Goal: Task Accomplishment & Management: Use online tool/utility

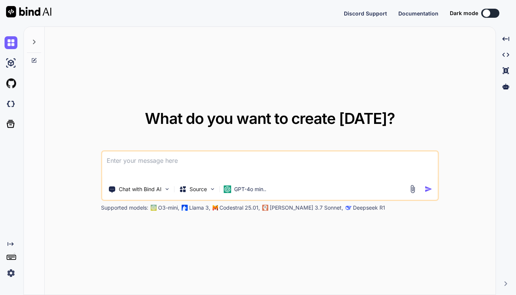
click at [381, 74] on div "What do you want to create [DATE]? Chat with Bind AI Source GPT-4o min.. Suppor…" at bounding box center [270, 161] width 451 height 269
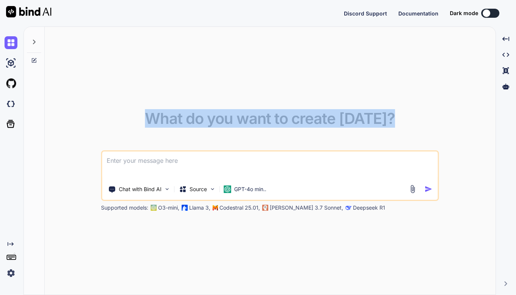
click at [381, 74] on div "What do you want to create [DATE]? Chat with Bind AI Source GPT-4o min.. Suppor…" at bounding box center [270, 161] width 451 height 269
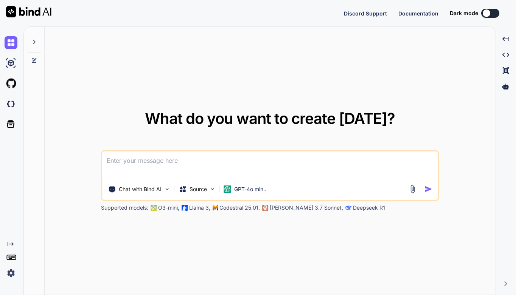
click at [68, 223] on div "What do you want to create [DATE]? Chat with Bind AI Source GPT-4o min.. Suppor…" at bounding box center [270, 161] width 451 height 269
click at [89, 239] on div "What do you want to create [DATE]? Chat with Bind AI Source GPT-4o min.. Suppor…" at bounding box center [270, 161] width 451 height 269
click at [68, 254] on div "What do you want to create [DATE]? Chat with Bind AI Source GPT-4o min.. Suppor…" at bounding box center [270, 161] width 451 height 269
click at [12, 273] on img at bounding box center [11, 273] width 13 height 13
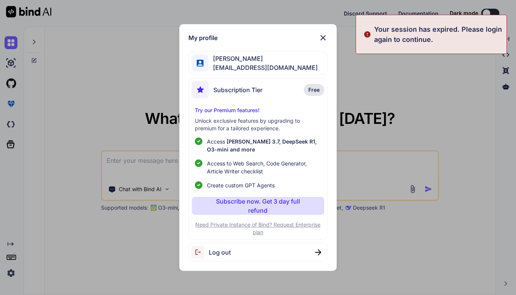
type textarea "x"
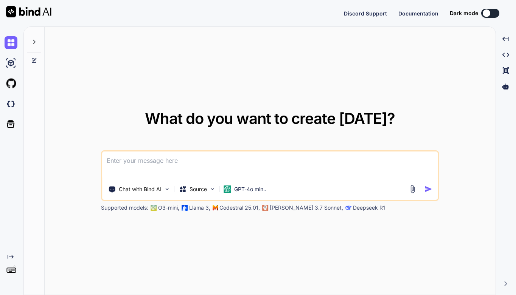
type textarea "x"
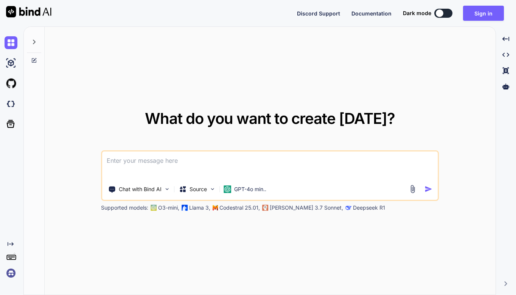
click at [11, 276] on img at bounding box center [11, 273] width 13 height 13
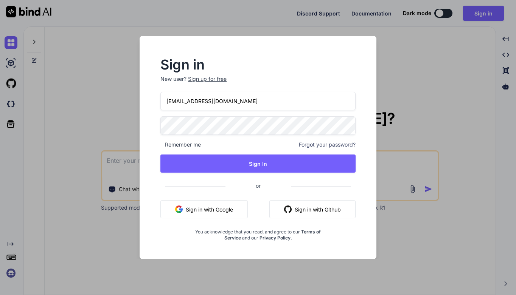
type input "[EMAIL_ADDRESS][DOMAIN_NAME]"
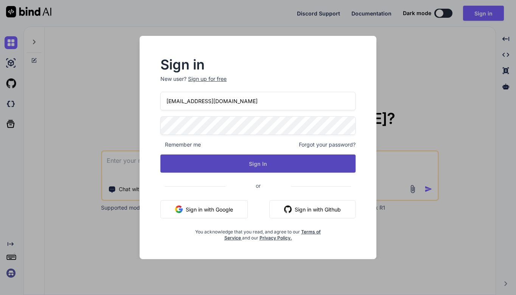
click at [265, 164] on button "Sign In" at bounding box center [257, 164] width 195 height 18
type textarea "x"
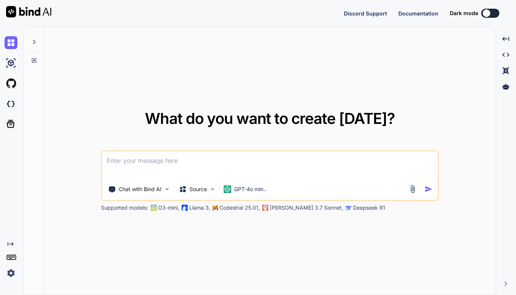
click at [69, 83] on div "What do you want to create [DATE]? Chat with Bind AI Source GPT-4o min.. Suppor…" at bounding box center [270, 161] width 451 height 269
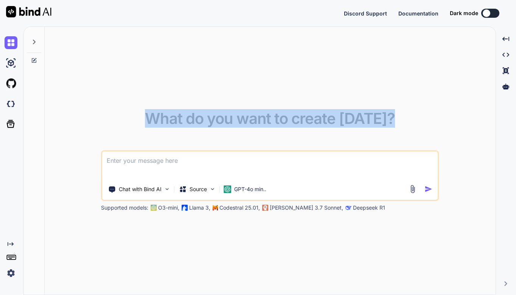
click at [69, 83] on div "What do you want to create [DATE]? Chat with Bind AI Source GPT-4o min.. Suppor…" at bounding box center [270, 161] width 451 height 269
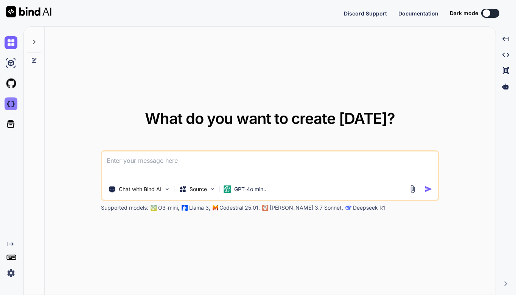
click at [12, 105] on img at bounding box center [11, 104] width 13 height 13
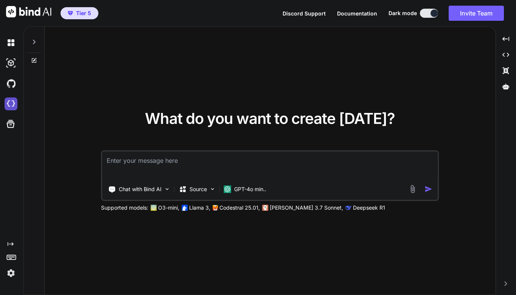
click at [12, 107] on img at bounding box center [11, 104] width 13 height 13
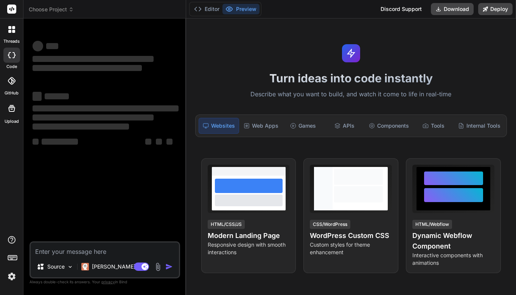
click at [235, 51] on div "Turn ideas into code instantly Describe what you want to build, and watch it co…" at bounding box center [351, 157] width 330 height 277
click at [231, 85] on h1 "Turn ideas into code instantly" at bounding box center [351, 78] width 321 height 14
click at [302, 34] on div "Turn ideas into code instantly Describe what you want to build, and watch it co…" at bounding box center [351, 157] width 330 height 277
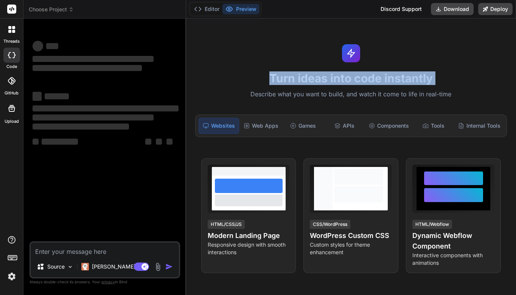
click at [300, 34] on div "Turn ideas into code instantly Describe what you want to build, and watch it co…" at bounding box center [351, 157] width 330 height 277
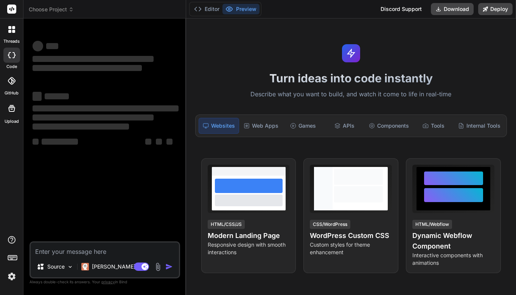
click at [274, 47] on div "Turn ideas into code instantly Describe what you want to build, and watch it co…" at bounding box center [351, 157] width 330 height 277
click at [209, 8] on button "Editor" at bounding box center [206, 9] width 31 height 11
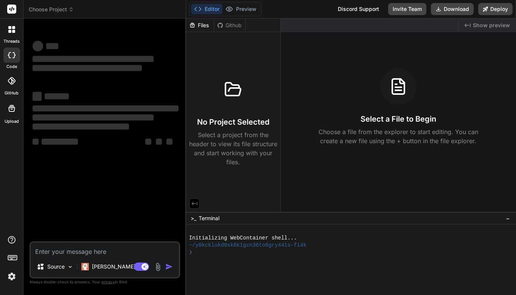
type textarea "x"
click at [205, 26] on div "Files" at bounding box center [200, 26] width 28 height 8
click at [205, 24] on div "Files" at bounding box center [200, 26] width 28 height 8
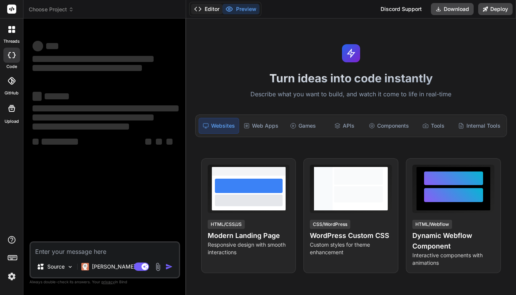
click at [210, 9] on button "Editor" at bounding box center [206, 9] width 31 height 11
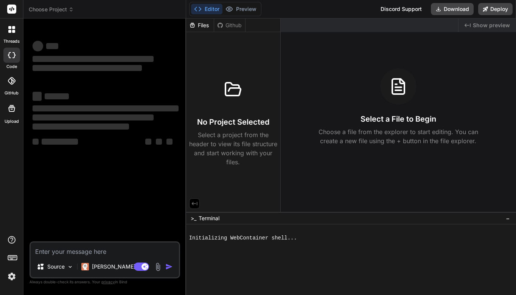
click at [202, 27] on div "Files" at bounding box center [200, 26] width 28 height 8
click at [65, 11] on span "Choose Project" at bounding box center [51, 10] width 45 height 8
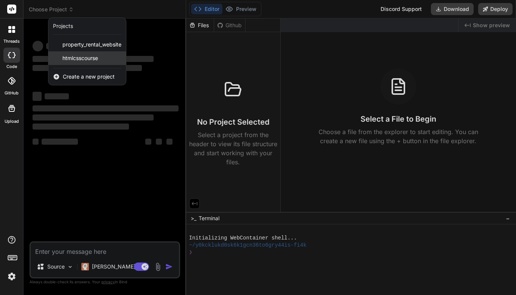
click at [84, 56] on span "htmlcsscourse" at bounding box center [80, 58] width 36 height 8
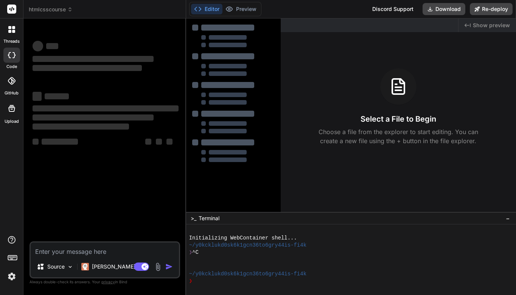
type textarea "x"
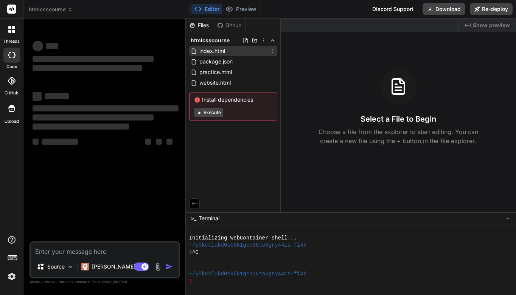
click at [208, 50] on span "index.html" at bounding box center [212, 51] width 27 height 9
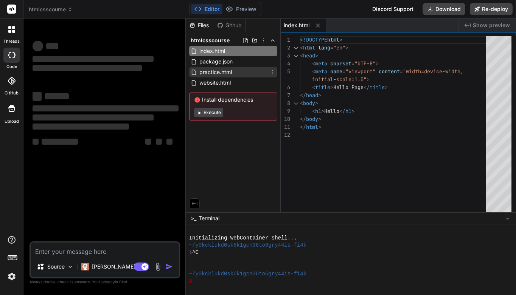
click at [231, 73] on span "practice.html" at bounding box center [216, 72] width 34 height 9
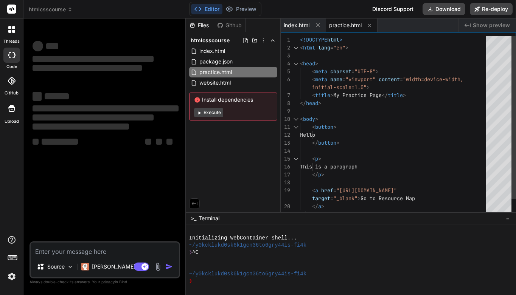
type textarea "<body> <button> Hello </button> <p> This is a paragraph </p> <a href="https://r…"
click at [436, 144] on div "</ button >" at bounding box center [395, 143] width 190 height 8
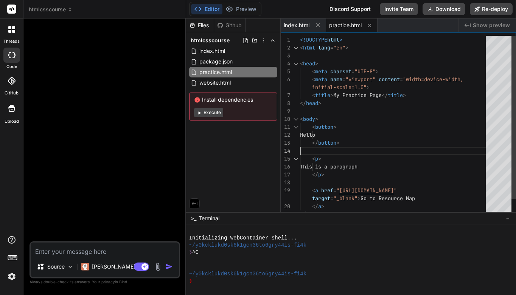
type textarea "x"
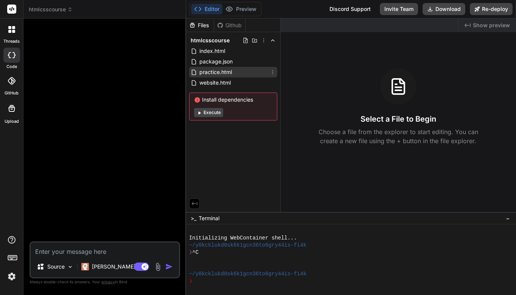
click at [227, 71] on span "practice.html" at bounding box center [216, 72] width 34 height 9
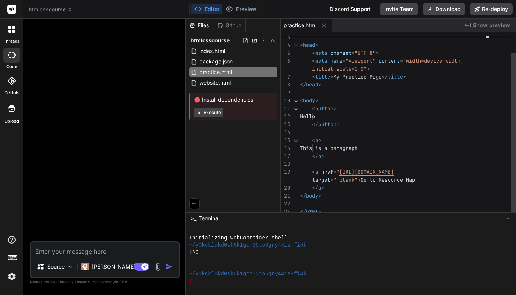
click at [335, 100] on div "< body >" at bounding box center [395, 101] width 190 height 8
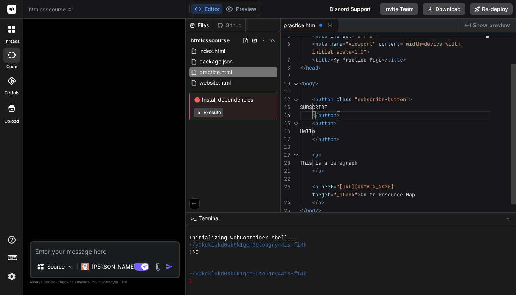
click at [363, 116] on div "</ button >" at bounding box center [395, 116] width 190 height 8
click at [352, 115] on div "</ button >" at bounding box center [395, 116] width 190 height 8
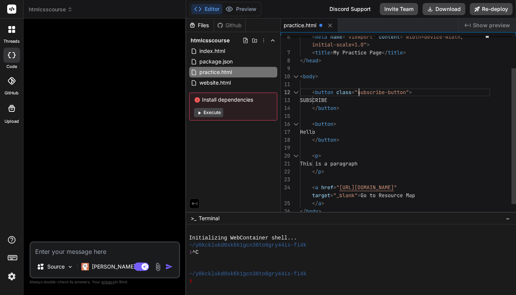
scroll to position [16, 0]
drag, startPoint x: 360, startPoint y: 92, endPoint x: 386, endPoint y: 92, distance: 25.7
click at [422, 124] on div "< button >" at bounding box center [395, 124] width 190 height 8
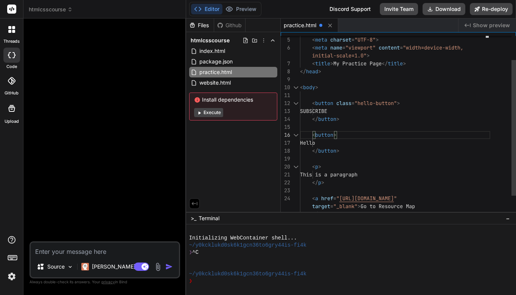
scroll to position [24, 0]
drag, startPoint x: 319, startPoint y: 109, endPoint x: 349, endPoint y: 107, distance: 30.3
click at [349, 107] on div "< title > My Practice Page </ title > </ head > < body > < button > Hello </ bu…" at bounding box center [395, 123] width 190 height 238
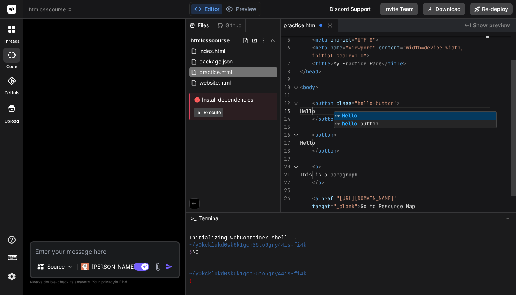
click at [386, 149] on div "</ button >" at bounding box center [395, 151] width 190 height 8
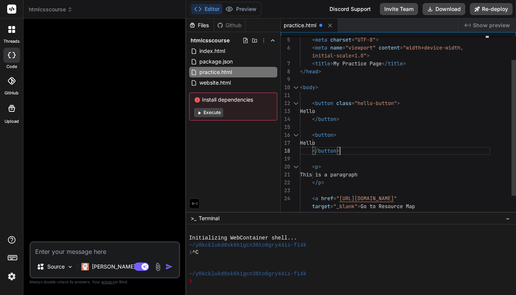
scroll to position [64, 0]
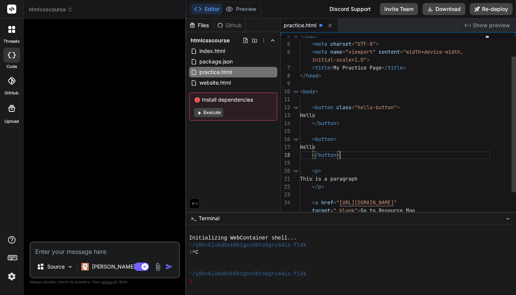
click at [325, 99] on div at bounding box center [395, 100] width 190 height 8
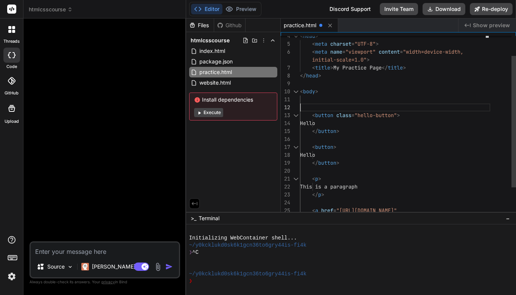
scroll to position [24, 0]
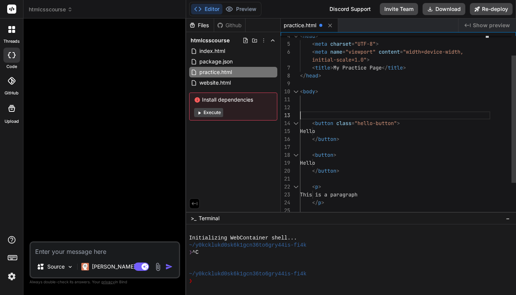
click at [315, 110] on div at bounding box center [395, 108] width 190 height 8
click at [318, 105] on div at bounding box center [395, 108] width 190 height 8
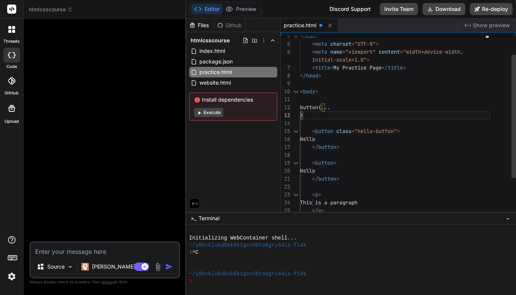
click at [355, 109] on div ".button { ..." at bounding box center [395, 108] width 190 height 8
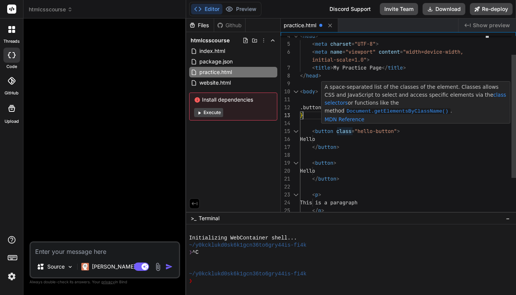
click at [338, 130] on span "class" at bounding box center [343, 131] width 15 height 7
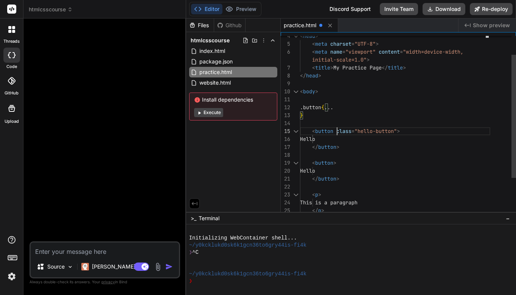
scroll to position [40, 0]
drag, startPoint x: 338, startPoint y: 130, endPoint x: 398, endPoint y: 131, distance: 60.1
click at [398, 131] on span "< button class = "hello-button" >" at bounding box center [350, 131] width 100 height 8
click at [331, 107] on span "..." at bounding box center [328, 107] width 9 height 7
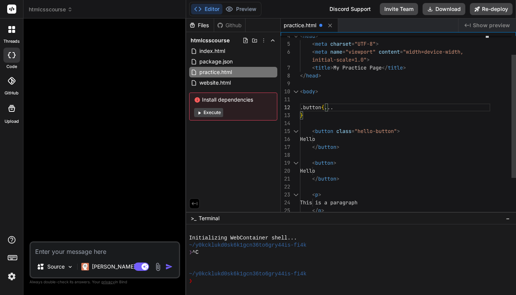
click at [331, 107] on span "..." at bounding box center [328, 107] width 9 height 7
click at [329, 105] on span "..." at bounding box center [328, 107] width 9 height 7
click at [430, 113] on div "}" at bounding box center [395, 116] width 190 height 8
click at [409, 112] on div "}" at bounding box center [395, 116] width 190 height 8
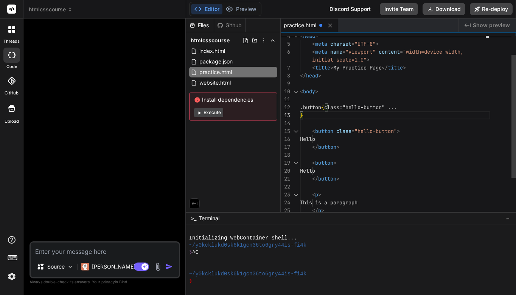
click at [403, 107] on div ".button { class="hello-button" ..." at bounding box center [395, 108] width 190 height 8
click at [432, 133] on div "< button class = "hello-button" >" at bounding box center [395, 131] width 190 height 8
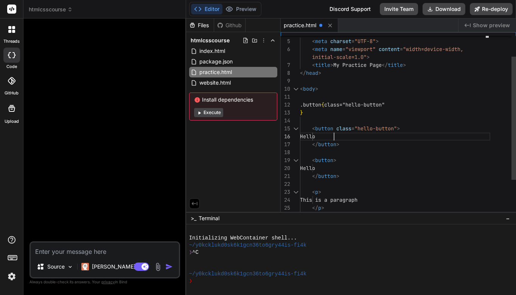
click at [300, 104] on span ".button" at bounding box center [310, 104] width 21 height 7
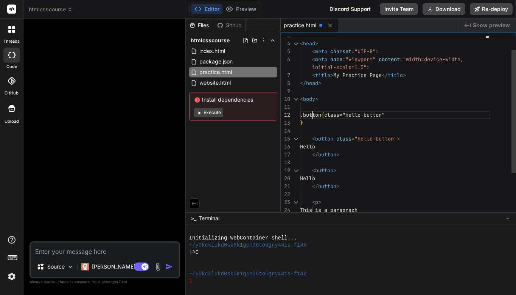
click at [411, 116] on div ".button { class="hello-button"" at bounding box center [395, 115] width 190 height 8
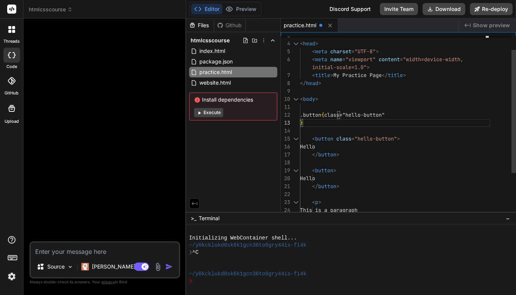
click at [409, 115] on div ".button { class="hello-button"" at bounding box center [395, 115] width 190 height 8
click at [385, 114] on span "class="hello-button"" at bounding box center [354, 115] width 60 height 7
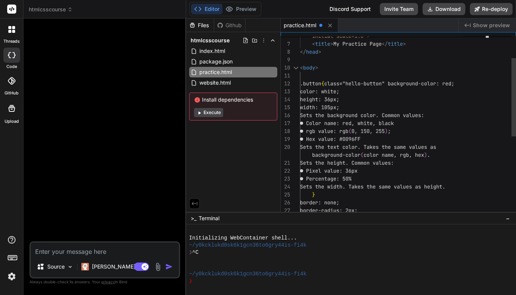
scroll to position [24, 0]
drag, startPoint x: 312, startPoint y: 92, endPoint x: 361, endPoint y: 106, distance: 51.2
click at [361, 106] on div "width: 105px; Sets the background color. Common values: ● Color name: red, whit…" at bounding box center [395, 190] width 190 height 413
click at [411, 127] on div "● rgb value: rgb ( 0, 150, 255 ) ;" at bounding box center [395, 131] width 190 height 8
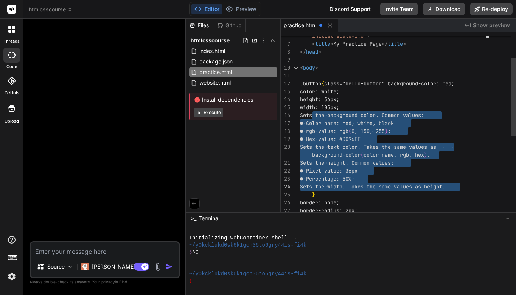
drag, startPoint x: 312, startPoint y: 115, endPoint x: 467, endPoint y: 186, distance: 170.7
click at [467, 186] on div "width: 105px; Sets the background color. Common values: ● Color name: red, whit…" at bounding box center [395, 190] width 190 height 413
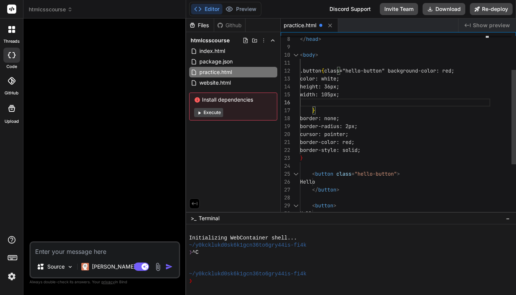
click at [313, 120] on span "border: none;" at bounding box center [319, 118] width 39 height 7
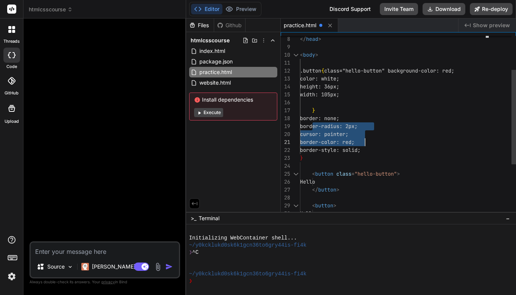
drag, startPoint x: 313, startPoint y: 120, endPoint x: 355, endPoint y: 135, distance: 44.5
click at [355, 135] on div "width: 105px; height: 36px; color: white; } border: none; border-radius: 2px; c…" at bounding box center [395, 142] width 190 height 341
click at [312, 118] on span "border: none;" at bounding box center [319, 118] width 39 height 7
drag, startPoint x: 312, startPoint y: 118, endPoint x: 380, endPoint y: 150, distance: 74.8
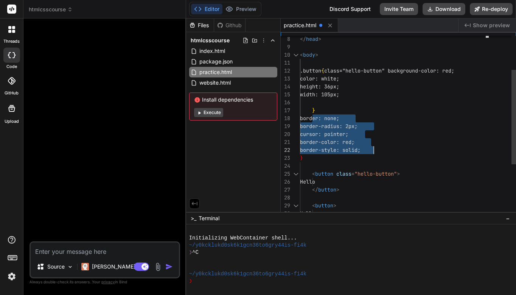
click at [380, 150] on div "width: 105px; height: 36px; color: white; } border: none; border-radius: 2px; c…" at bounding box center [395, 142] width 190 height 341
click at [361, 94] on div "width: 105px;" at bounding box center [395, 95] width 190 height 8
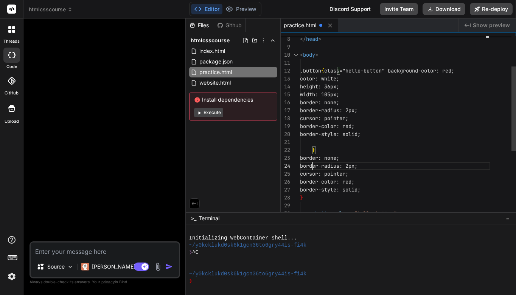
scroll to position [32, 0]
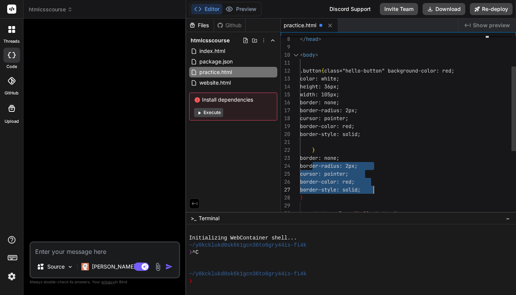
drag, startPoint x: 312, startPoint y: 160, endPoint x: 381, endPoint y: 184, distance: 73.8
click at [381, 184] on div "width: 105px; height: 36px; color: white; } border: none; border-radius: 2px; c…" at bounding box center [395, 162] width 190 height 381
drag, startPoint x: 313, startPoint y: 158, endPoint x: 365, endPoint y: 153, distance: 52.9
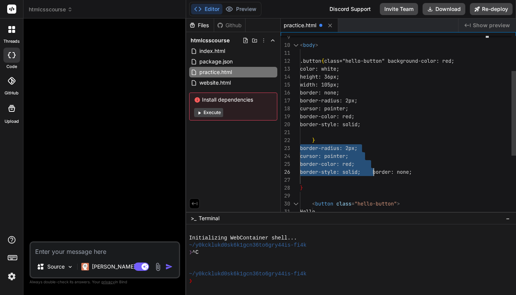
scroll to position [24, 0]
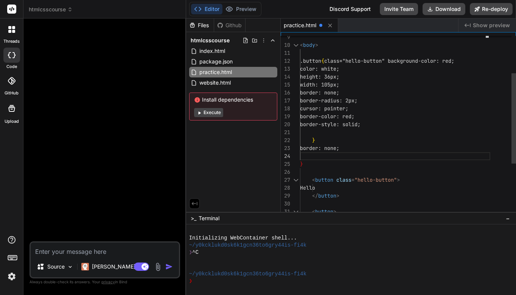
drag, startPoint x: 313, startPoint y: 150, endPoint x: 357, endPoint y: 144, distance: 44.2
click at [357, 146] on div "border: none;" at bounding box center [395, 148] width 190 height 8
drag, startPoint x: 313, startPoint y: 146, endPoint x: 363, endPoint y: 150, distance: 50.1
click at [363, 150] on div "border: none;" at bounding box center [395, 148] width 190 height 8
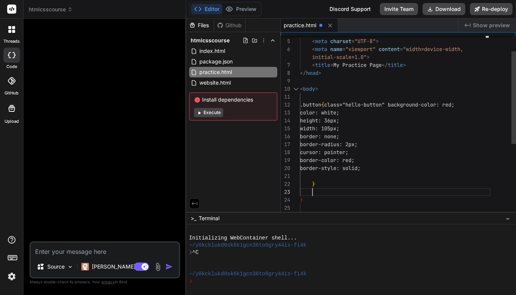
click at [407, 140] on div "border: none;" at bounding box center [395, 137] width 190 height 8
click at [395, 168] on div "border-style: solid;" at bounding box center [395, 168] width 190 height 8
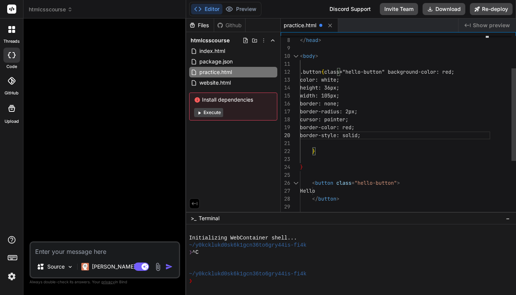
click at [405, 72] on span "class="hello-button" background-color: red;" at bounding box center [389, 71] width 130 height 7
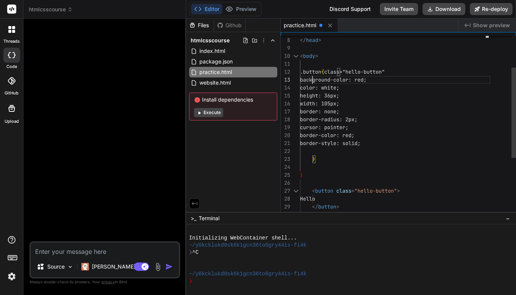
click at [441, 119] on div "border-radius: 2px;" at bounding box center [395, 120] width 190 height 8
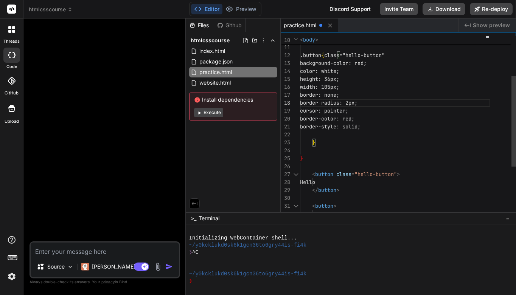
click at [310, 56] on span ".button" at bounding box center [310, 55] width 21 height 7
click at [313, 54] on span ".button" at bounding box center [310, 55] width 21 height 7
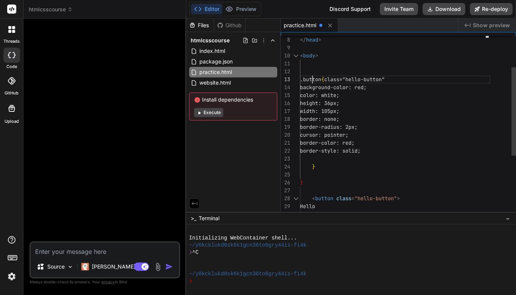
click at [315, 71] on div at bounding box center [395, 72] width 190 height 8
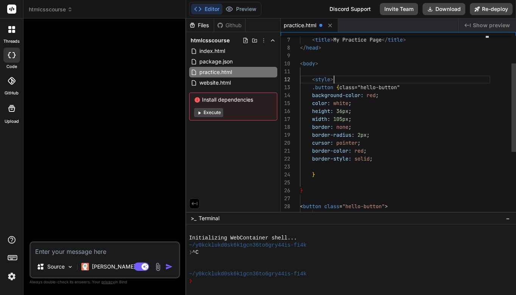
scroll to position [16, 0]
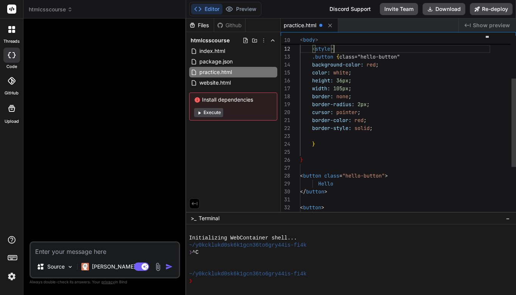
click at [315, 58] on span ".button" at bounding box center [322, 56] width 21 height 7
click at [316, 56] on span ".button" at bounding box center [322, 56] width 21 height 7
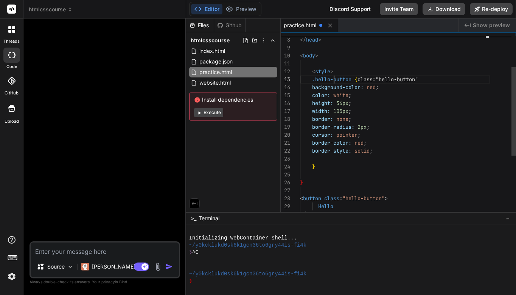
click at [407, 114] on div "width: 105px ;" at bounding box center [395, 111] width 190 height 8
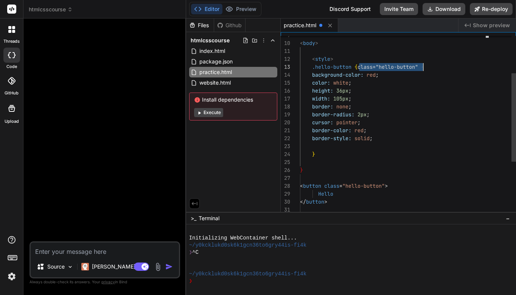
drag, startPoint x: 359, startPoint y: 66, endPoint x: 423, endPoint y: 65, distance: 64.7
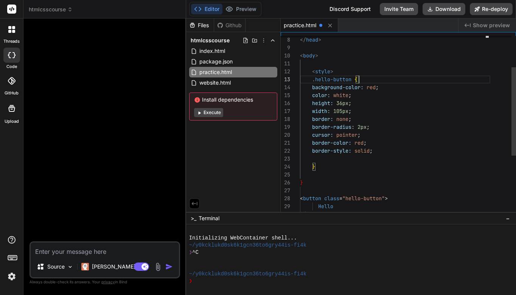
click at [419, 98] on div "color: white ;" at bounding box center [395, 96] width 190 height 8
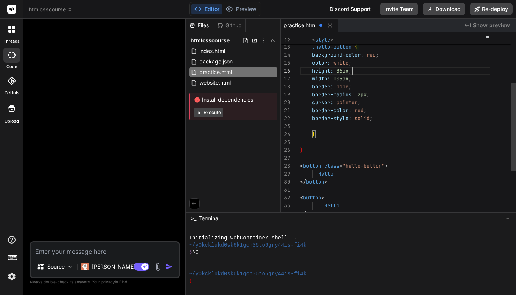
click at [311, 47] on span at bounding box center [306, 46] width 12 height 7
click at [312, 49] on span ".hello-button" at bounding box center [331, 46] width 39 height 7
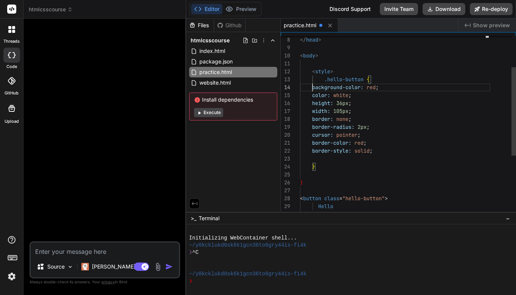
scroll to position [32, 0]
click at [313, 87] on span "background-color:" at bounding box center [337, 87] width 51 height 7
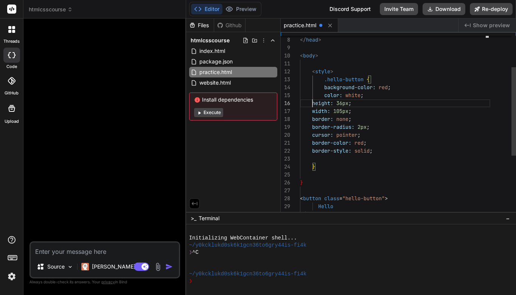
click at [312, 101] on span at bounding box center [306, 103] width 12 height 7
click at [311, 111] on span at bounding box center [306, 111] width 12 height 7
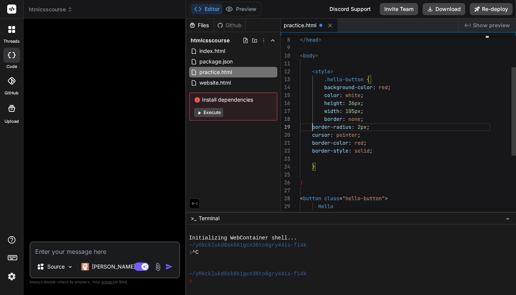
scroll to position [71, 0]
click at [312, 127] on span at bounding box center [306, 127] width 12 height 7
click at [312, 135] on span at bounding box center [306, 135] width 12 height 7
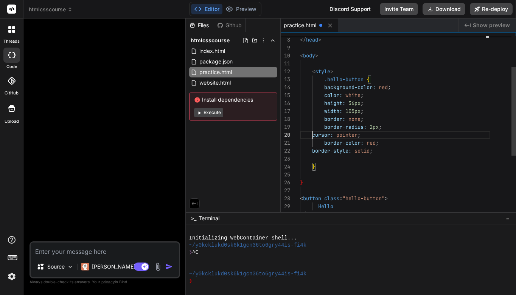
click at [311, 135] on span at bounding box center [306, 135] width 12 height 7
click at [312, 151] on span "border-style:" at bounding box center [331, 150] width 39 height 7
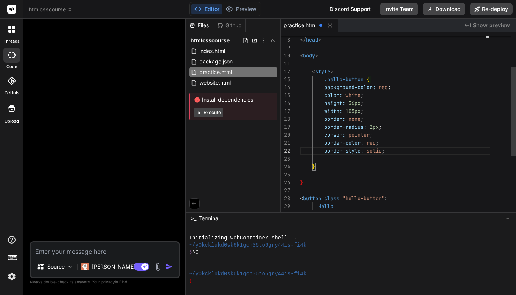
scroll to position [40, 0]
click at [312, 167] on span "}" at bounding box center [313, 166] width 3 height 7
click at [337, 166] on div "}" at bounding box center [395, 167] width 190 height 8
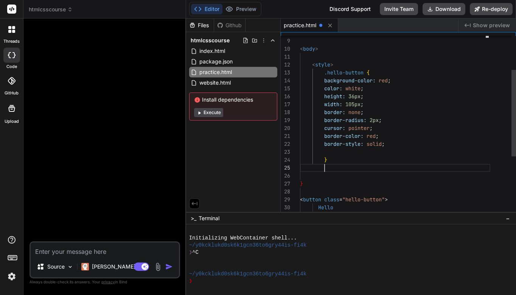
scroll to position [56, 0]
click at [304, 183] on div "}" at bounding box center [395, 184] width 190 height 8
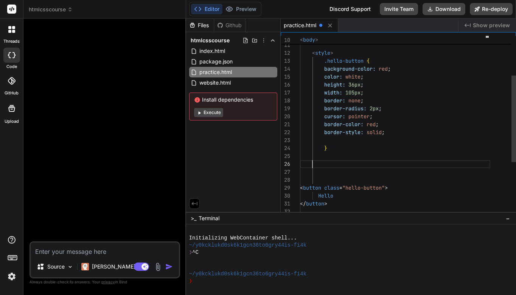
scroll to position [48, 0]
click at [317, 160] on div at bounding box center [395, 164] width 190 height 8
click at [315, 156] on div at bounding box center [395, 156] width 190 height 8
click at [319, 159] on div at bounding box center [395, 156] width 190 height 8
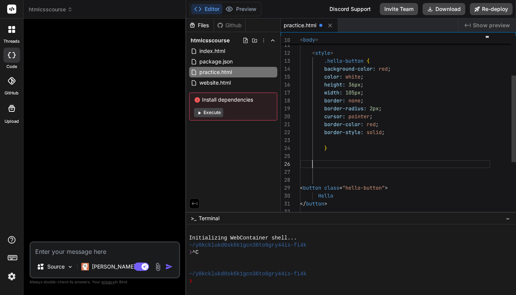
scroll to position [48, 0]
click at [319, 159] on div at bounding box center [395, 156] width 190 height 8
click at [319, 162] on div at bounding box center [395, 164] width 190 height 8
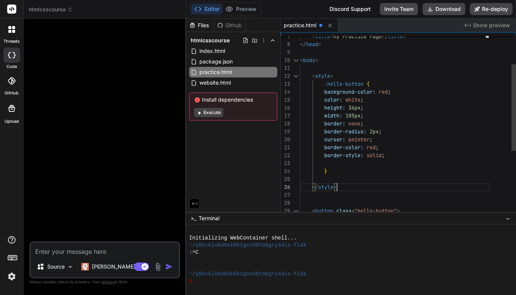
click at [417, 157] on div "border-style: solid ;" at bounding box center [395, 156] width 190 height 8
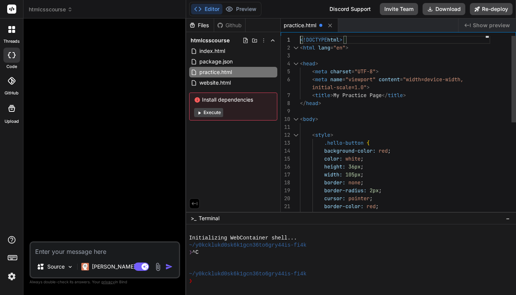
scroll to position [0, 0]
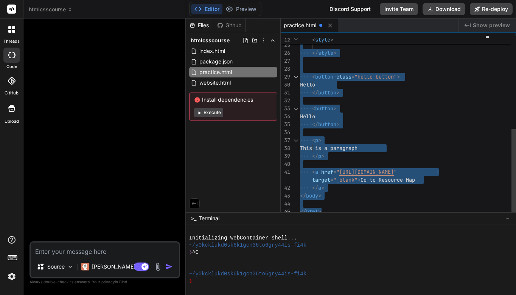
drag, startPoint x: 301, startPoint y: 40, endPoint x: 346, endPoint y: 243, distance: 208.1
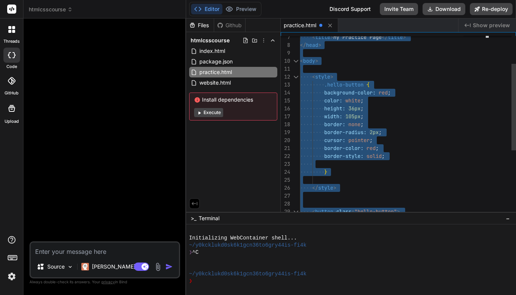
click at [368, 149] on span "red" at bounding box center [370, 148] width 9 height 7
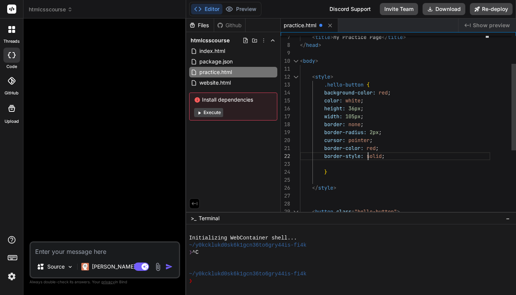
scroll to position [16, 0]
click at [368, 146] on span "red" at bounding box center [370, 148] width 9 height 7
drag, startPoint x: 367, startPoint y: 148, endPoint x: 376, endPoint y: 147, distance: 8.7
click at [376, 147] on span "border-color: red ;" at bounding box center [339, 148] width 79 height 8
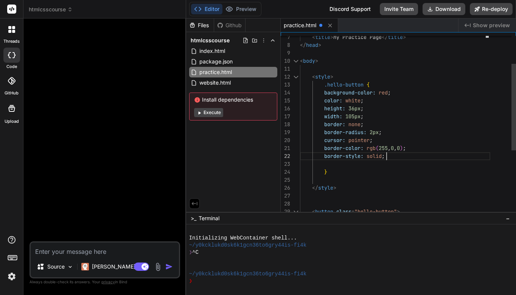
click at [394, 150] on span "0" at bounding box center [392, 148] width 3 height 7
click at [396, 148] on span "," at bounding box center [395, 148] width 3 height 7
click at [406, 149] on span "0" at bounding box center [404, 148] width 3 height 7
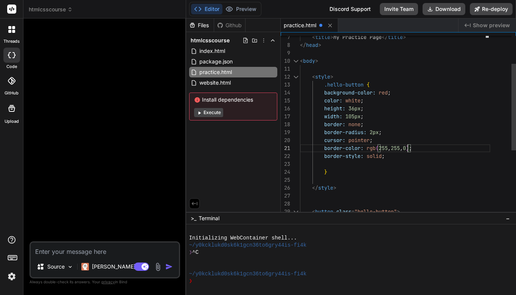
click at [400, 148] on span "255" at bounding box center [395, 148] width 9 height 7
click at [388, 148] on span "255" at bounding box center [382, 148] width 9 height 7
click at [430, 174] on div "}" at bounding box center [395, 172] width 190 height 8
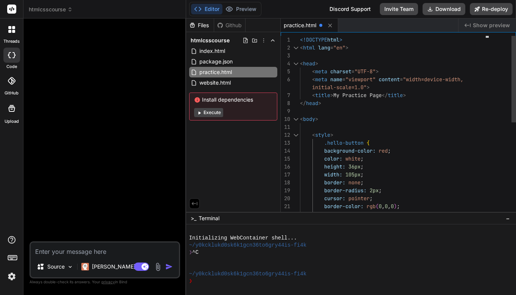
click at [300, 40] on span "<!DOCTYPE" at bounding box center [313, 39] width 27 height 7
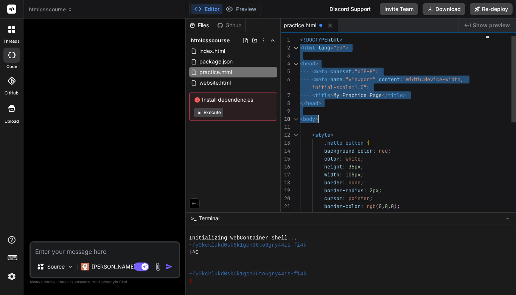
drag, startPoint x: 300, startPoint y: 40, endPoint x: 313, endPoint y: 55, distance: 19.8
click at [339, 117] on div "border-color: rgb ( 0 , 0 , 0 ) ; border-style: solid ; border-radius: 2px ; cu…" at bounding box center [395, 222] width 190 height 373
click at [300, 38] on span "<!DOCTYPE" at bounding box center [313, 39] width 27 height 7
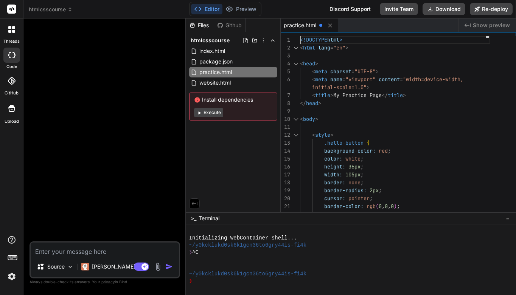
scroll to position [0, 0]
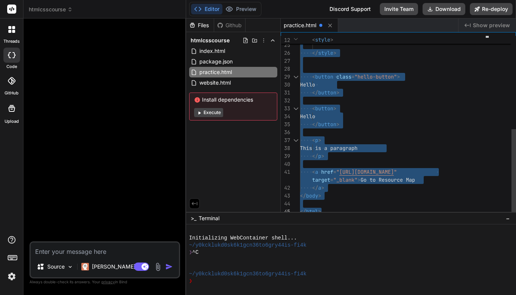
drag, startPoint x: 300, startPoint y: 38, endPoint x: 351, endPoint y: 224, distance: 192.4
click at [431, 101] on div at bounding box center [395, 101] width 190 height 8
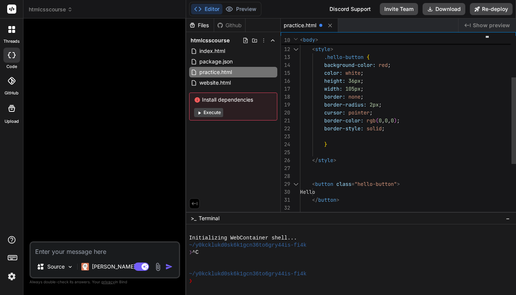
click at [328, 136] on div at bounding box center [395, 137] width 190 height 8
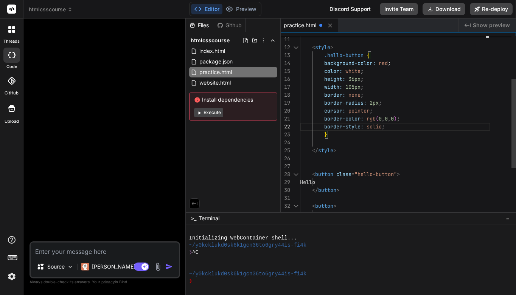
click at [313, 148] on span "</" at bounding box center [315, 150] width 6 height 7
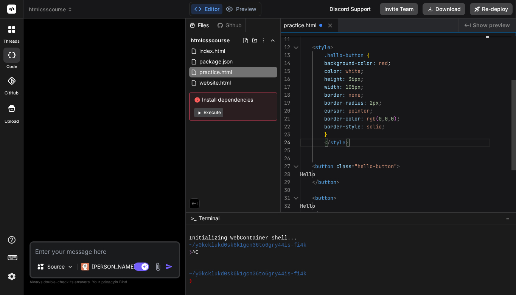
click at [390, 158] on div at bounding box center [395, 159] width 190 height 8
click at [324, 140] on span at bounding box center [312, 141] width 24 height 7
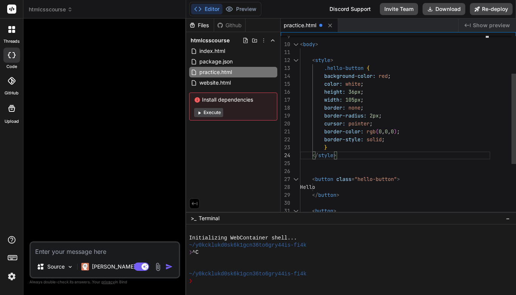
click at [391, 140] on div "border-style: solid ;" at bounding box center [395, 140] width 190 height 8
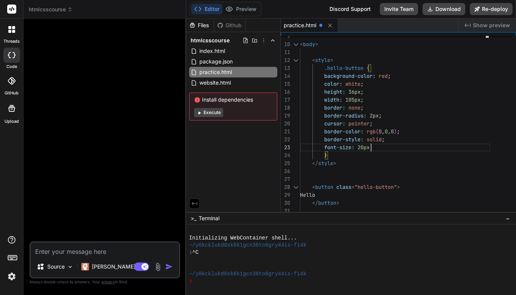
scroll to position [24, 0]
click at [368, 158] on div "}" at bounding box center [395, 156] width 190 height 8
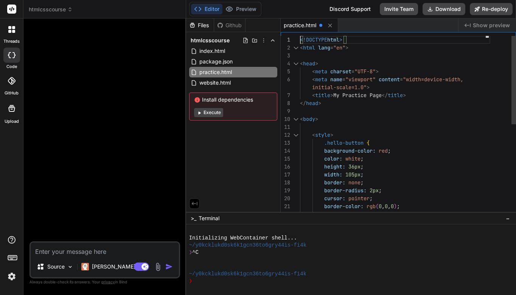
scroll to position [0, 0]
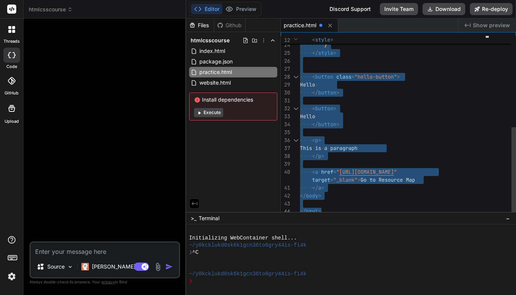
drag, startPoint x: 300, startPoint y: 39, endPoint x: 347, endPoint y: 226, distance: 193.3
click at [435, 114] on div "Hello" at bounding box center [395, 117] width 190 height 8
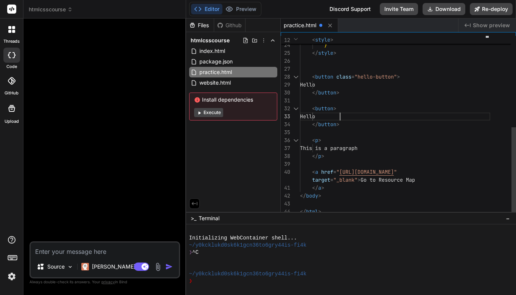
scroll to position [24, 0]
click at [319, 140] on span ">" at bounding box center [319, 140] width 3 height 7
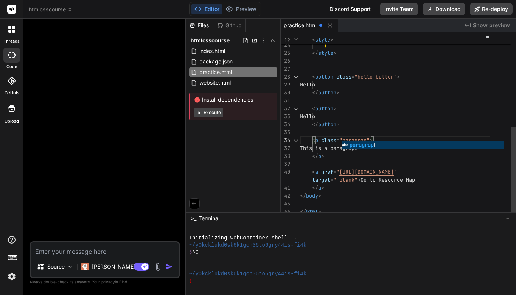
scroll to position [48, 0]
click at [399, 157] on div "</ p >" at bounding box center [395, 156] width 190 height 8
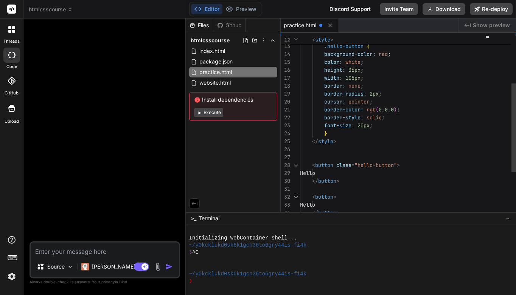
click at [323, 132] on span at bounding box center [312, 133] width 24 height 7
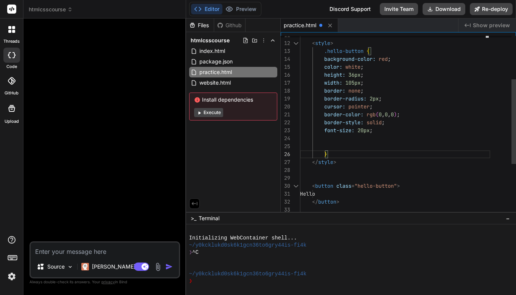
click at [326, 142] on div at bounding box center [395, 139] width 190 height 8
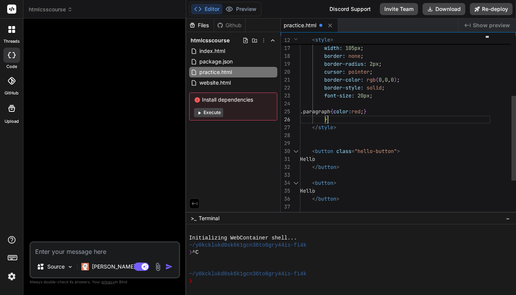
click at [441, 135] on div at bounding box center [395, 136] width 190 height 8
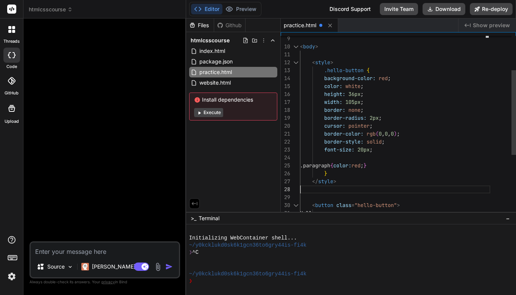
click at [378, 149] on div "font-size: 20px ;" at bounding box center [395, 150] width 190 height 8
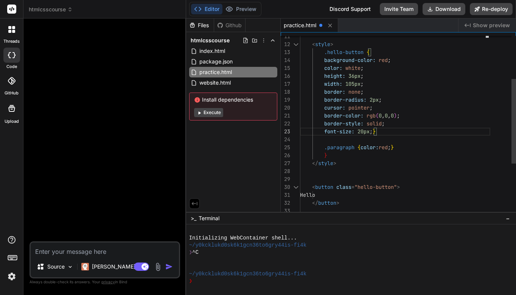
click at [331, 155] on div "}" at bounding box center [395, 156] width 190 height 8
click at [415, 164] on div "</ style >" at bounding box center [395, 164] width 190 height 8
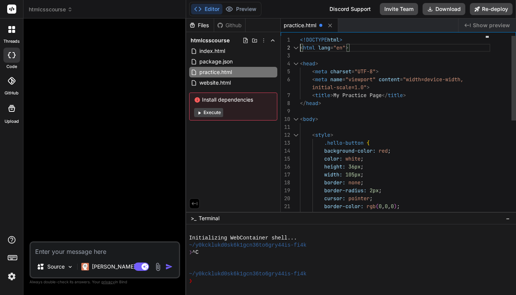
scroll to position [8, 0]
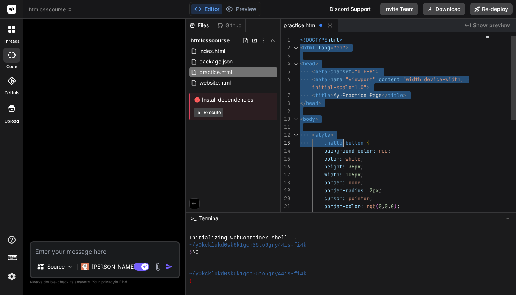
drag, startPoint x: 300, startPoint y: 41, endPoint x: 355, endPoint y: 139, distance: 112.4
click at [342, 143] on div "border-style: solid ; border-color: rgb ( 0 , 0 , 0 ) ; cursor: pointer ; borde…" at bounding box center [395, 226] width 190 height 381
click at [431, 139] on div "< style >" at bounding box center [395, 135] width 190 height 8
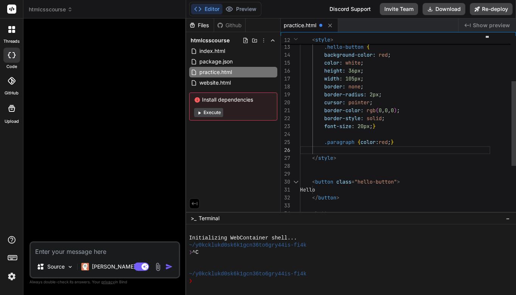
click at [331, 141] on span ".paragraph" at bounding box center [339, 142] width 30 height 7
click at [324, 141] on span ".paragraph" at bounding box center [339, 142] width 30 height 7
drag, startPoint x: 324, startPoint y: 141, endPoint x: 410, endPoint y: 140, distance: 85.5
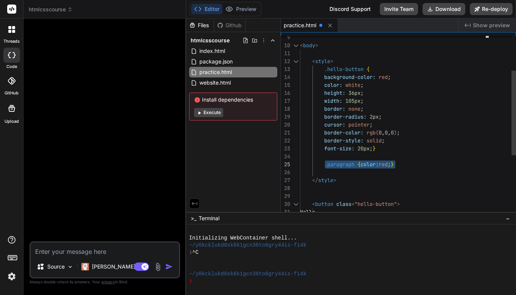
click at [436, 85] on div "color: white ;" at bounding box center [395, 85] width 190 height 8
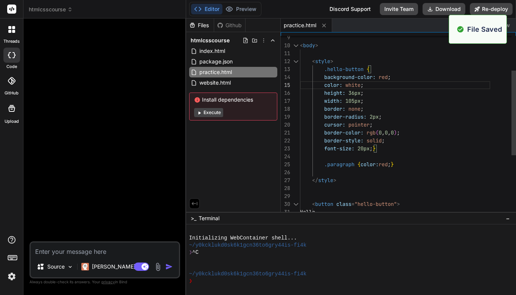
type textarea "cursor: pointer; border-color: rgb(0,0,0); border-style: solid; font-size: 20px…"
click at [459, 141] on div "border-style: solid ;" at bounding box center [395, 141] width 190 height 8
